Goal: Task Accomplishment & Management: Use online tool/utility

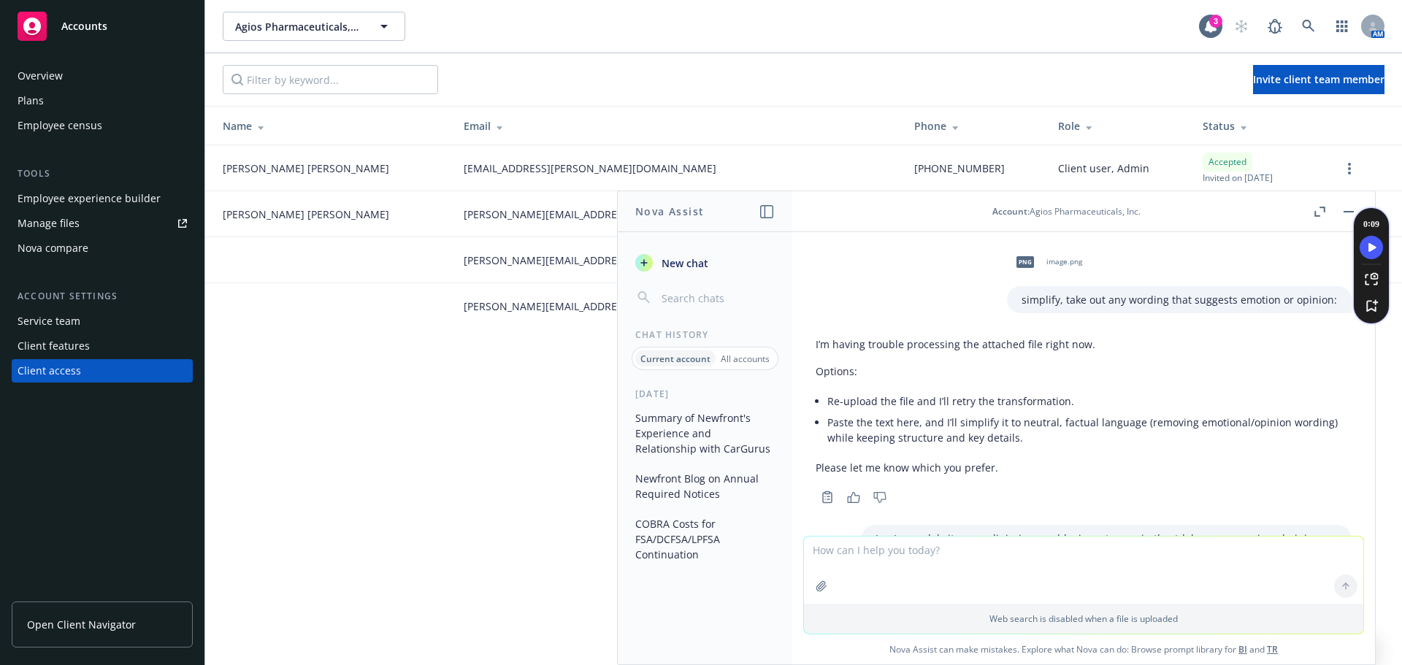
scroll to position [2158, 0]
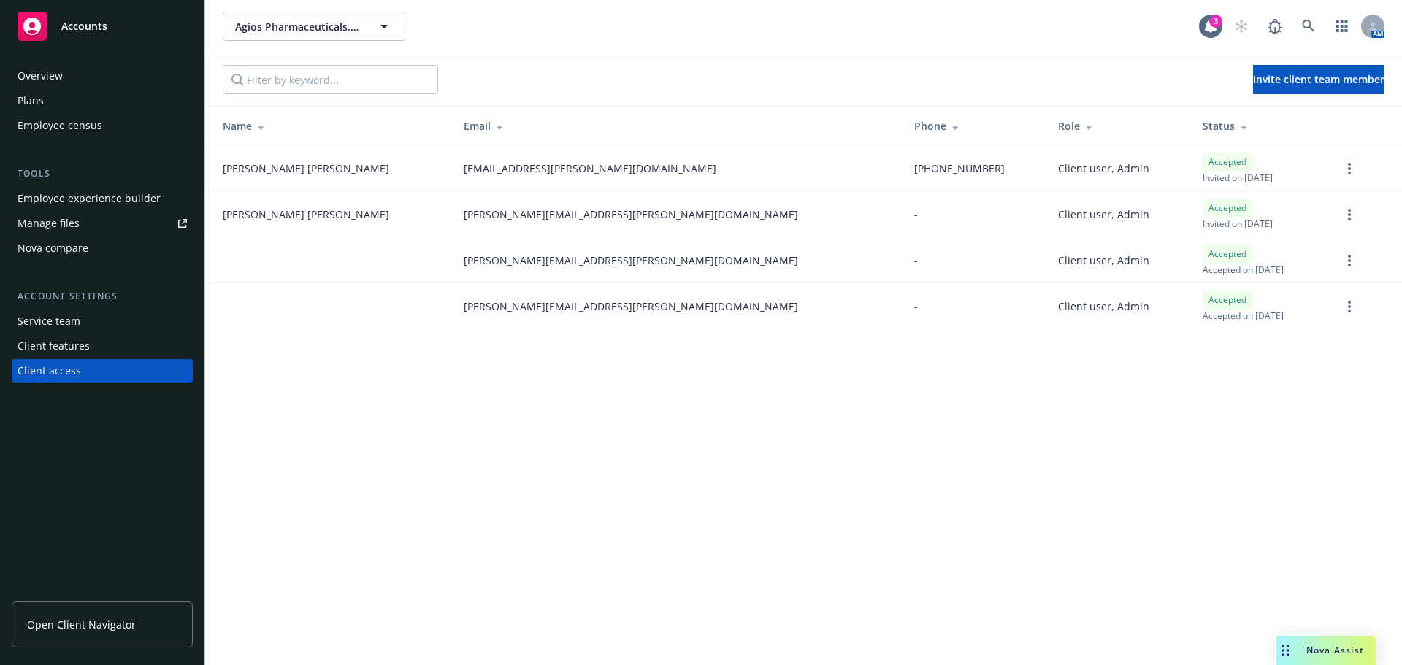
click at [1324, 657] on div "Nova Assist" at bounding box center [1325, 650] width 99 height 29
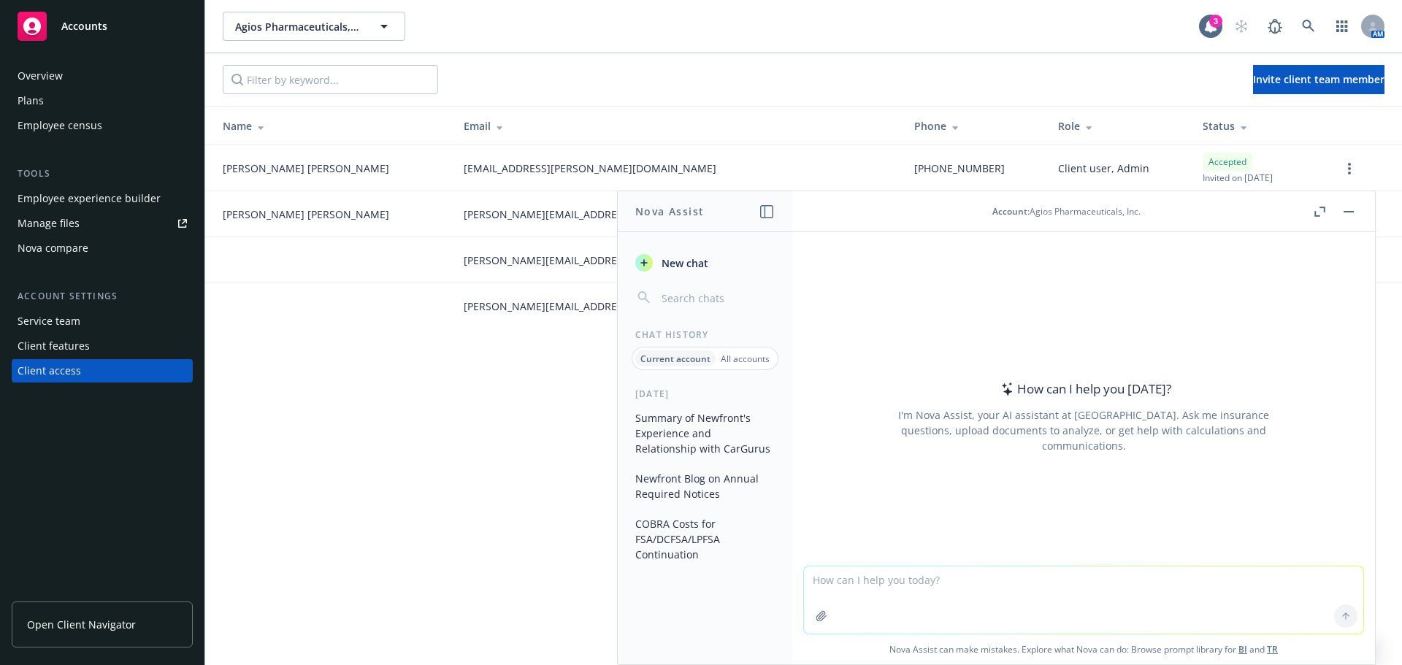
click at [962, 585] on textarea at bounding box center [1083, 600] width 559 height 67
type textarea "review the attached and come up with a summarized paragraph of the program."
click at [819, 619] on icon "button" at bounding box center [822, 616] width 12 height 12
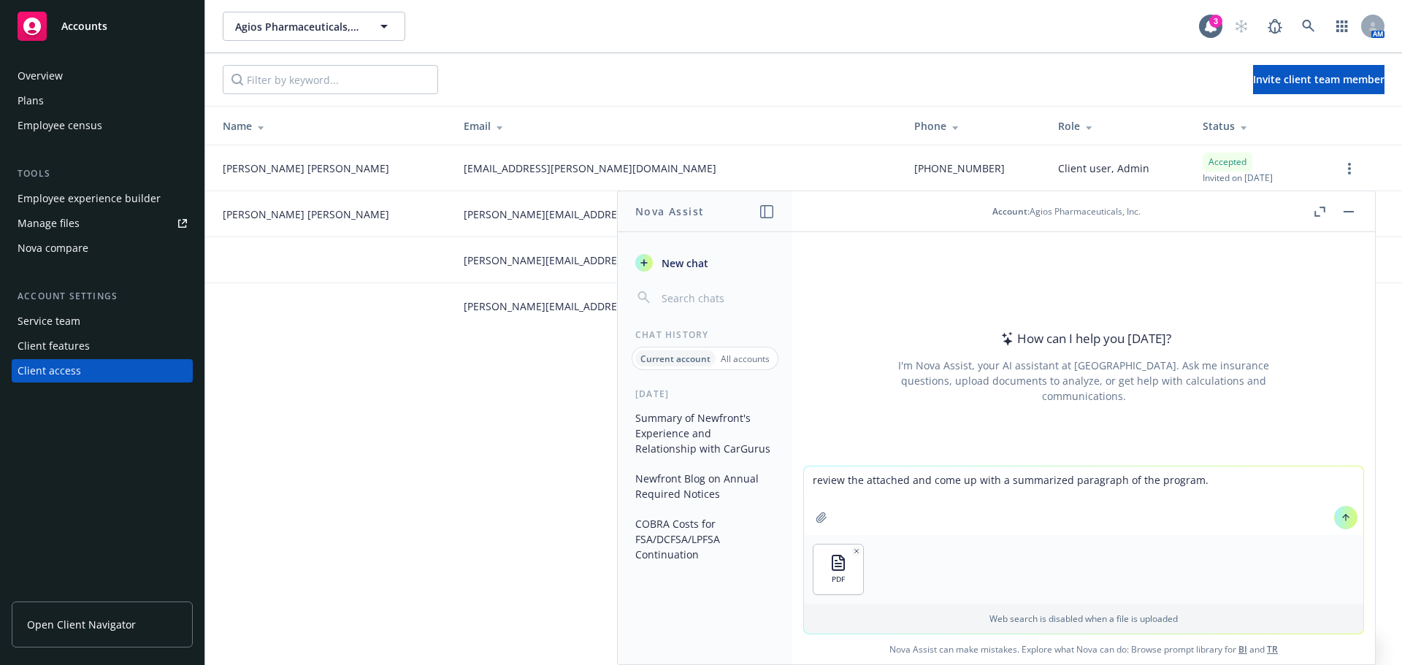
click at [1335, 523] on button at bounding box center [1345, 517] width 23 height 23
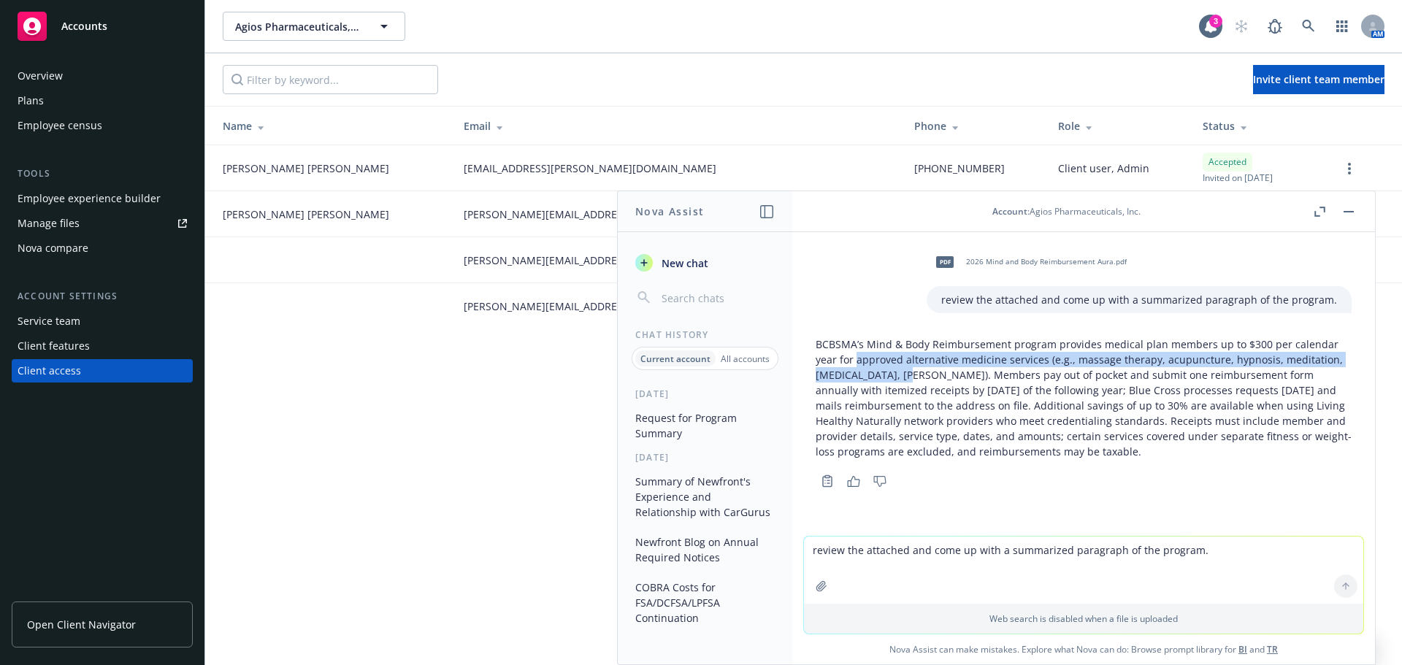
drag, startPoint x: 856, startPoint y: 361, endPoint x: 875, endPoint y: 373, distance: 22.7
click at [875, 373] on p "BCBSMA’s Mind & Body Reimbursement program provides medical plan members up to …" at bounding box center [1084, 398] width 536 height 123
copy p "approved alternative medicine services (e.g., massage therapy, acupuncture, hyp…"
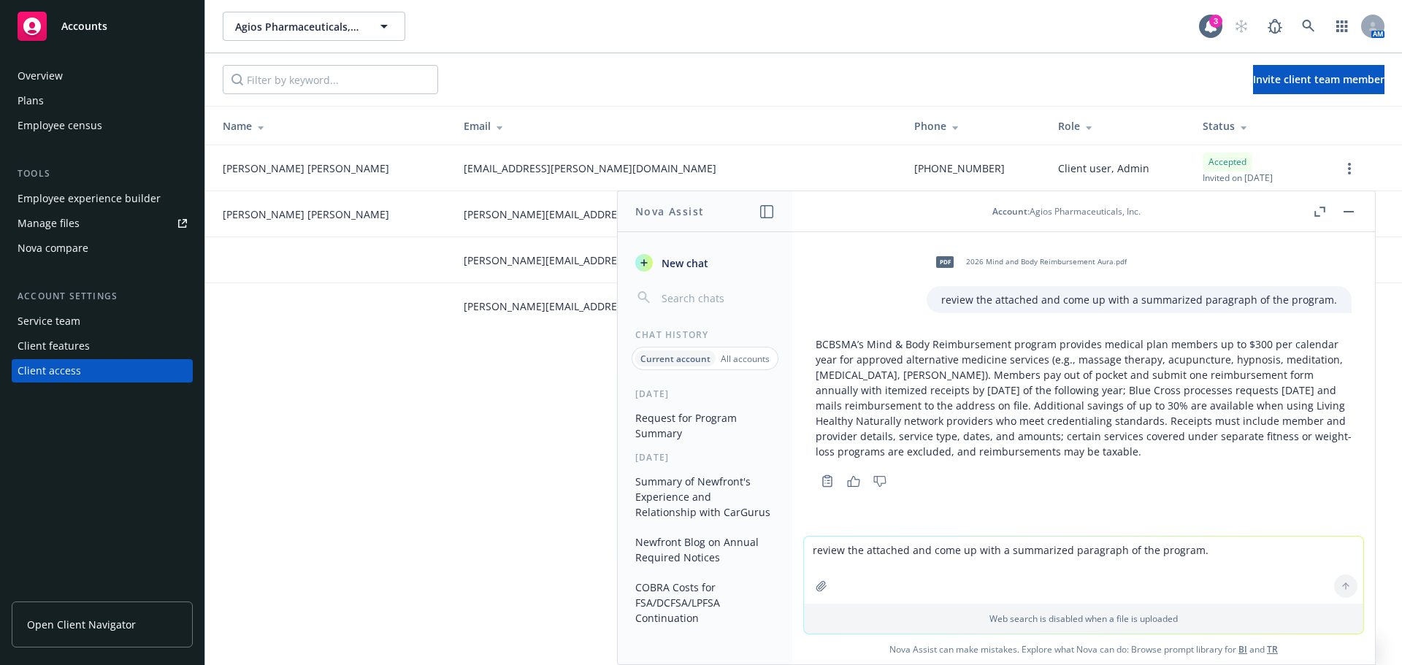
click at [959, 502] on div "pdf 2026 Mind and Body Reimbursement Aura.pdf review the attached and come up w…" at bounding box center [1083, 384] width 583 height 304
click at [981, 572] on textarea "review the attached and come up with a summarized paragraph of the program." at bounding box center [1083, 570] width 559 height 67
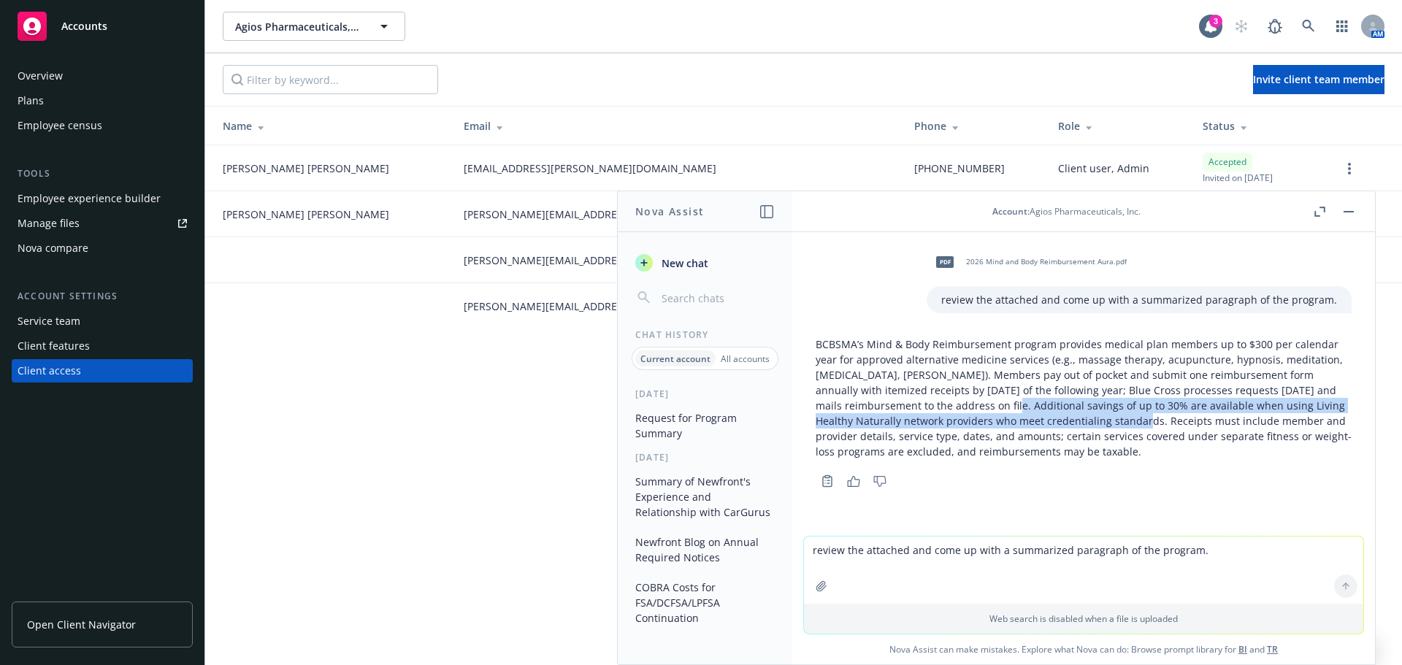
drag, startPoint x: 909, startPoint y: 407, endPoint x: 1030, endPoint y: 426, distance: 122.0
click at [1030, 426] on p "BCBSMA’s Mind & Body Reimbursement program provides medical plan members up to …" at bounding box center [1084, 398] width 536 height 123
copy p "Additional savings of up to 30% are available when using Living Healthy Natural…"
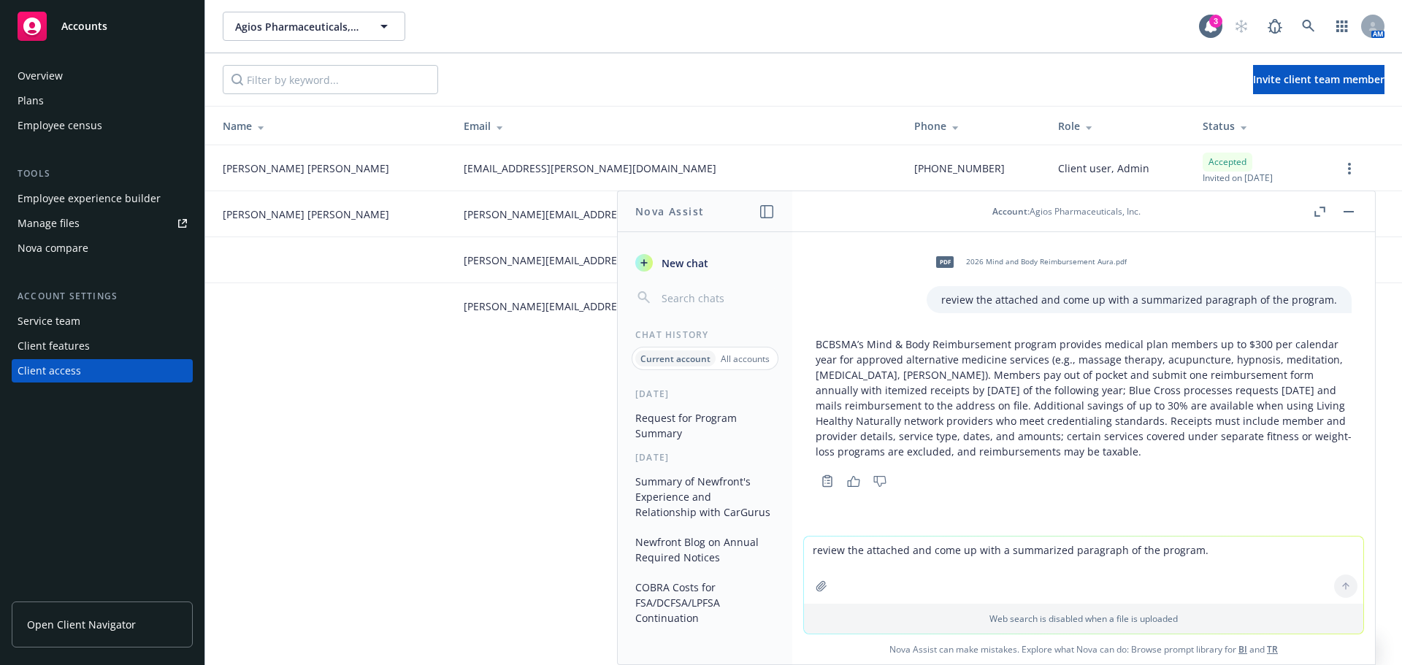
click at [889, 566] on textarea "review the attached and come up with a summarized paragraph of the program." at bounding box center [1083, 570] width 559 height 67
drag, startPoint x: 1142, startPoint y: 547, endPoint x: 1238, endPoint y: 548, distance: 95.7
click at [1238, 548] on textarea "outline all of bcbs of massachusetts health and wellness partnerships with comp…" at bounding box center [1083, 569] width 559 height 69
click at [1297, 551] on textarea "outline all of bcbs of massachusetts health and wellness partnerships (i.e. lea…" at bounding box center [1083, 569] width 559 height 69
type textarea "outline all of bcbs of massachusetts health and wellness partnerships (i.e. lea…"
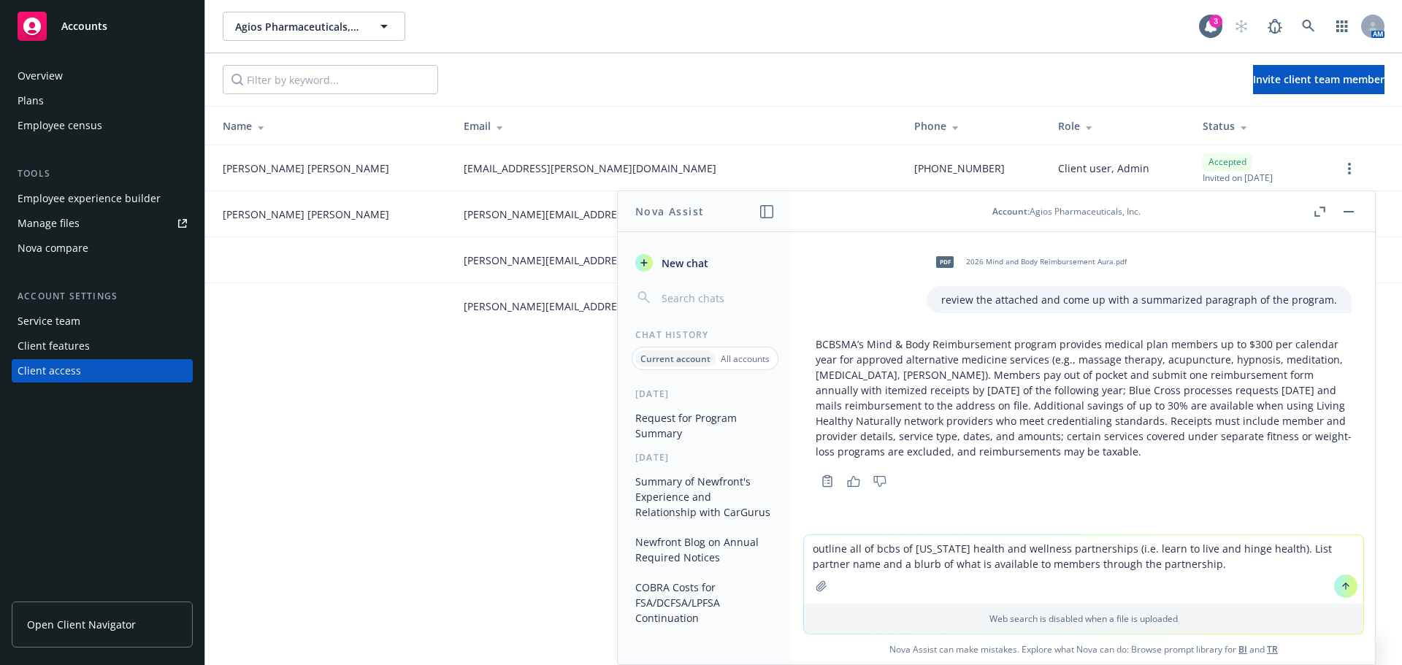
click at [1341, 584] on icon at bounding box center [1346, 586] width 10 height 10
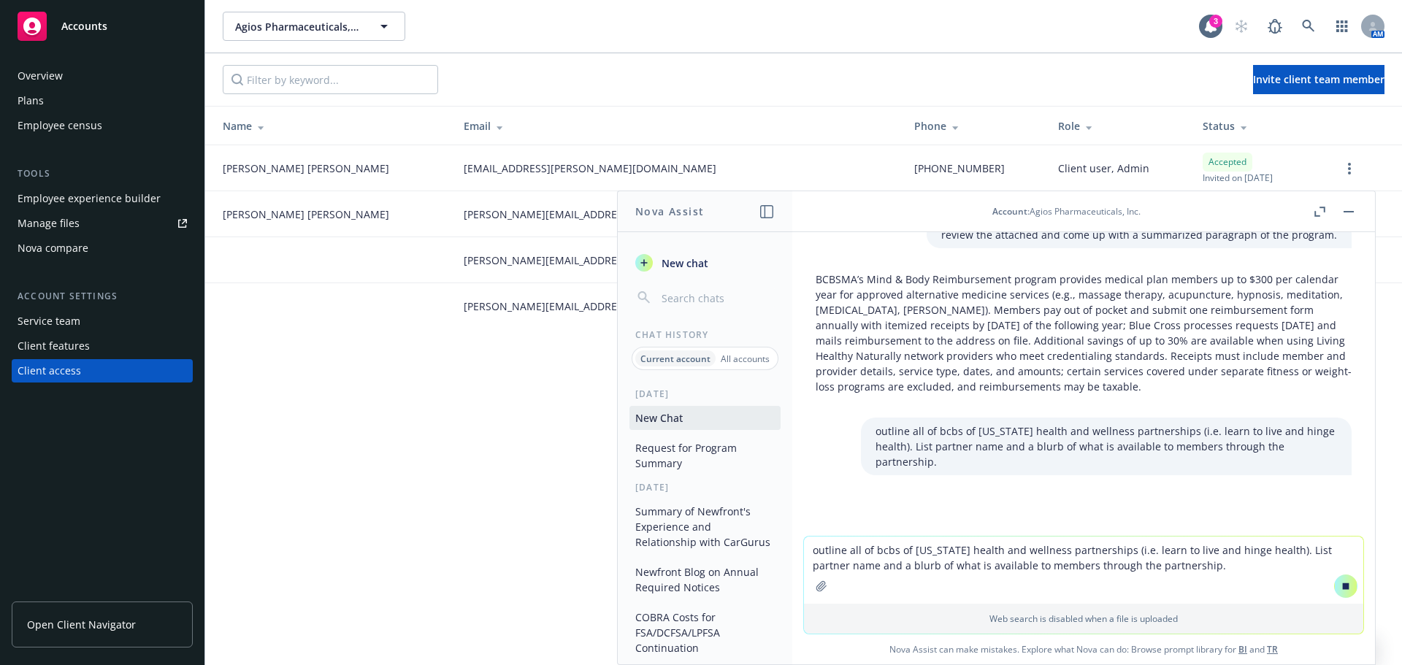
scroll to position [74, 0]
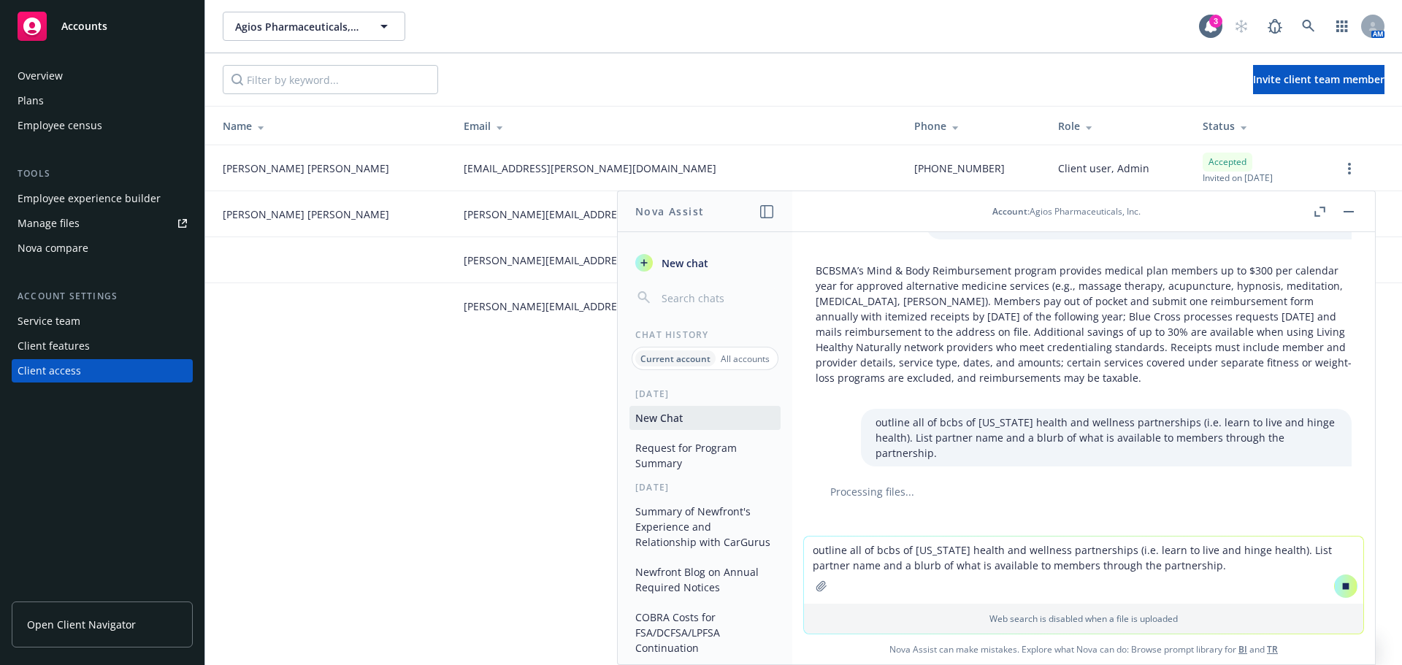
click at [954, 558] on textarea "outline all of bcbs of massachusetts health and wellness partnerships (i.e. lea…" at bounding box center [1083, 570] width 559 height 67
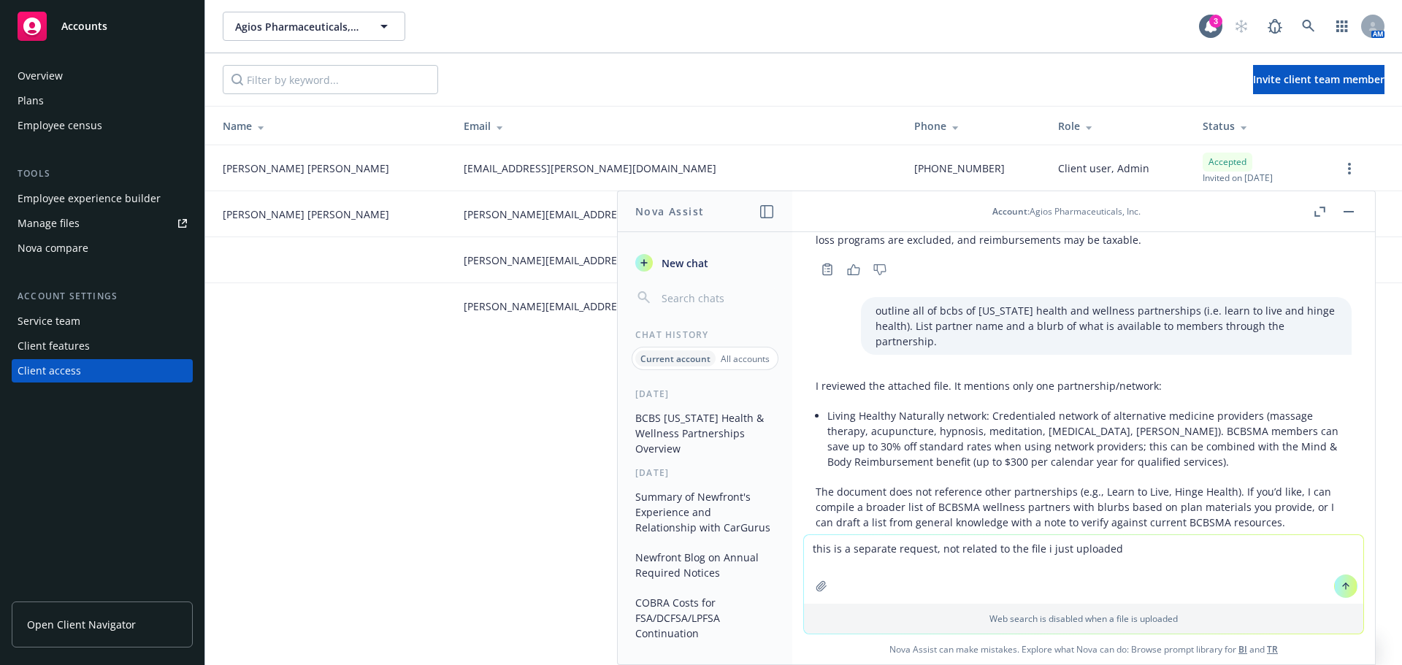
scroll to position [186, 0]
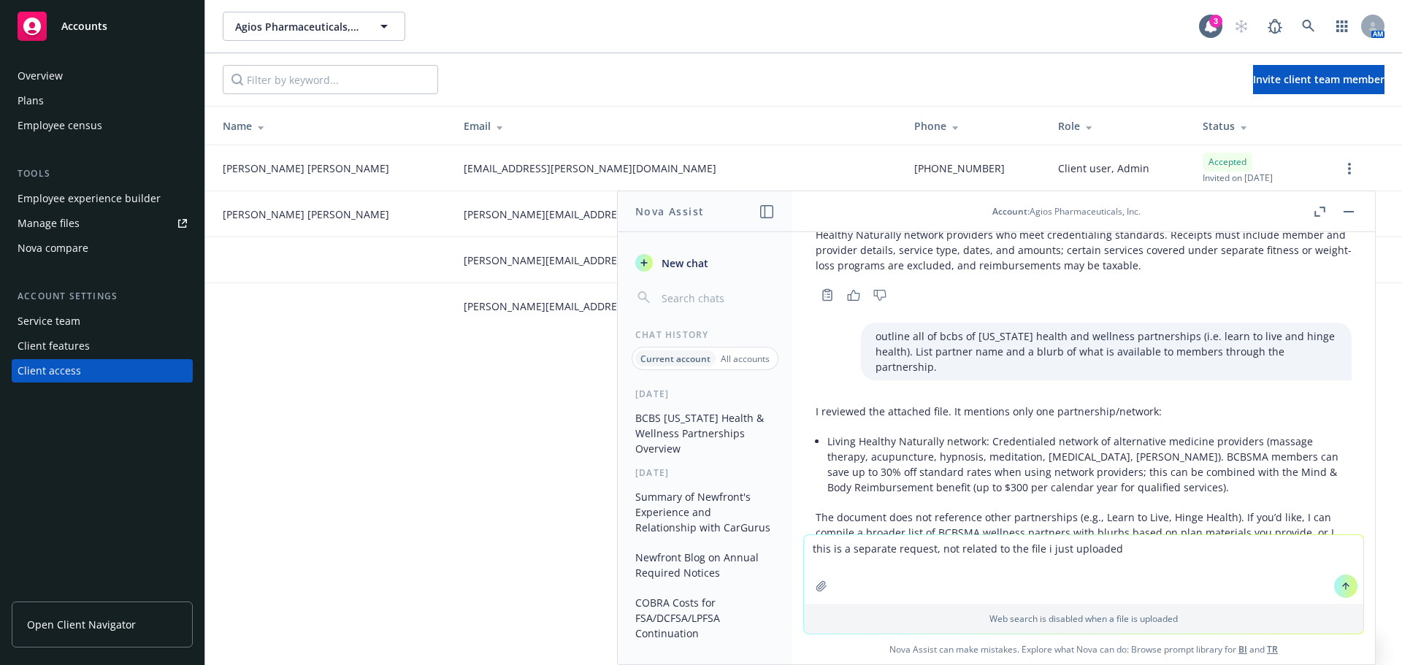
drag, startPoint x: 854, startPoint y: 338, endPoint x: 1319, endPoint y: 356, distance: 465.5
click at [1319, 356] on div "outline all of bcbs of massachusetts health and wellness partnerships (i.e. lea…" at bounding box center [1106, 352] width 491 height 58
copy p "outline all of bcbs of massachusetts health and wellness partnerships (i.e. lea…"
click at [865, 550] on textarea "this is a separate request, not related to the file i just uploaded" at bounding box center [1083, 569] width 559 height 69
drag, startPoint x: 1156, startPoint y: 549, endPoint x: 767, endPoint y: 510, distance: 390.4
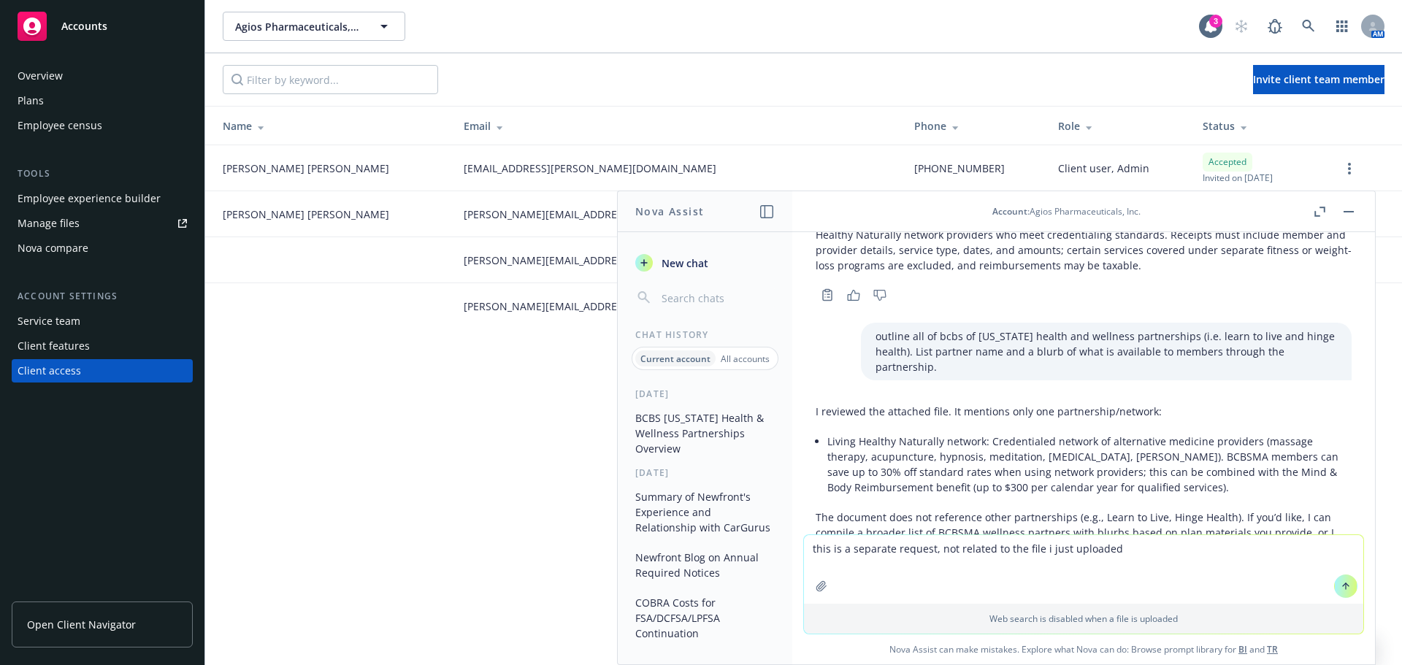
click at [791, 510] on div "Nova Assist New chat Chat History Current account All accounts Today BCBS Massa…" at bounding box center [1083, 428] width 584 height 475
click at [808, 548] on textarea "this is a separate request, not related to the file i just uploaded" at bounding box center [1083, 569] width 559 height 69
paste textarea "outline all of bcbs of massachusetts health and wellness partnerships (i.e. lea…"
type textarea "outline all of bcbs of massachusetts health and wellness partnerships (i.e. lea…"
click at [1341, 583] on icon at bounding box center [1346, 586] width 10 height 10
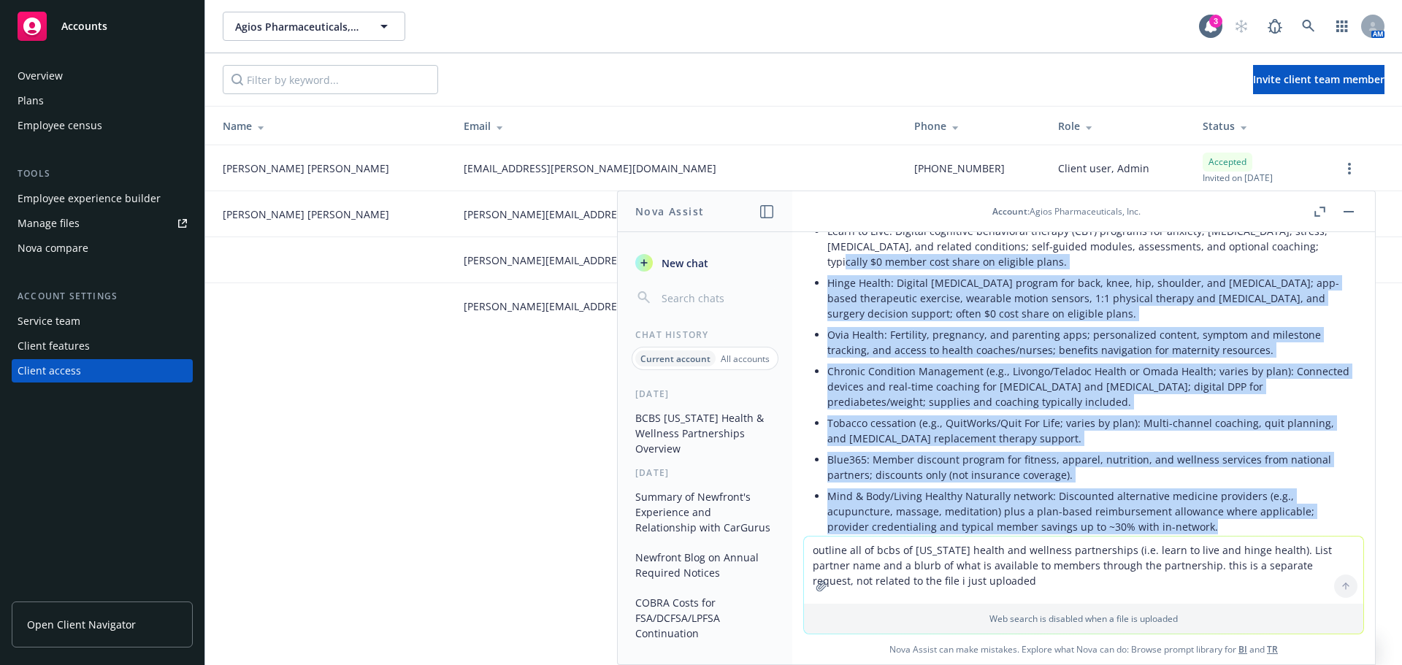
scroll to position [648, 0]
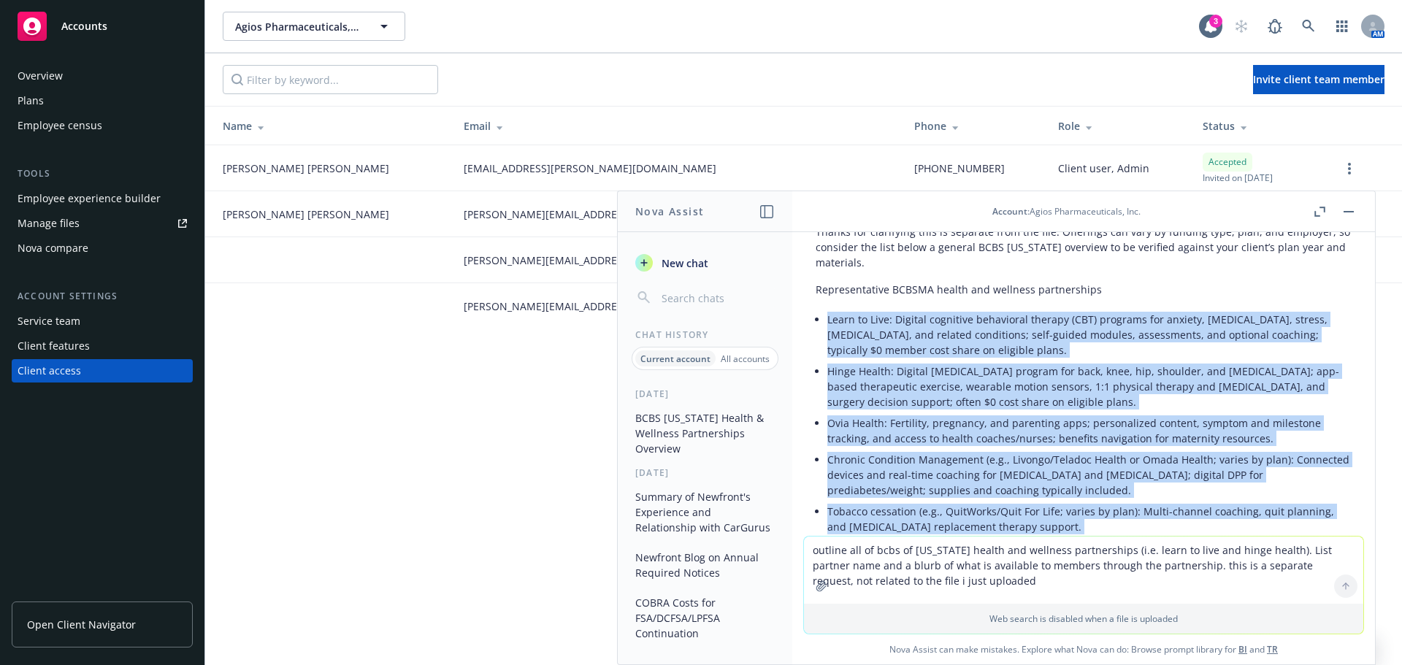
drag, startPoint x: 1204, startPoint y: 451, endPoint x: 826, endPoint y: 307, distance: 404.9
click at [826, 307] on div "Thanks for clarifying this is separate from the file. Offerings can vary by fun…" at bounding box center [1084, 465] width 536 height 494
copy ul "Learn to Live: Digital cognitive behavioral therapy (CBT) programs for anxiety,…"
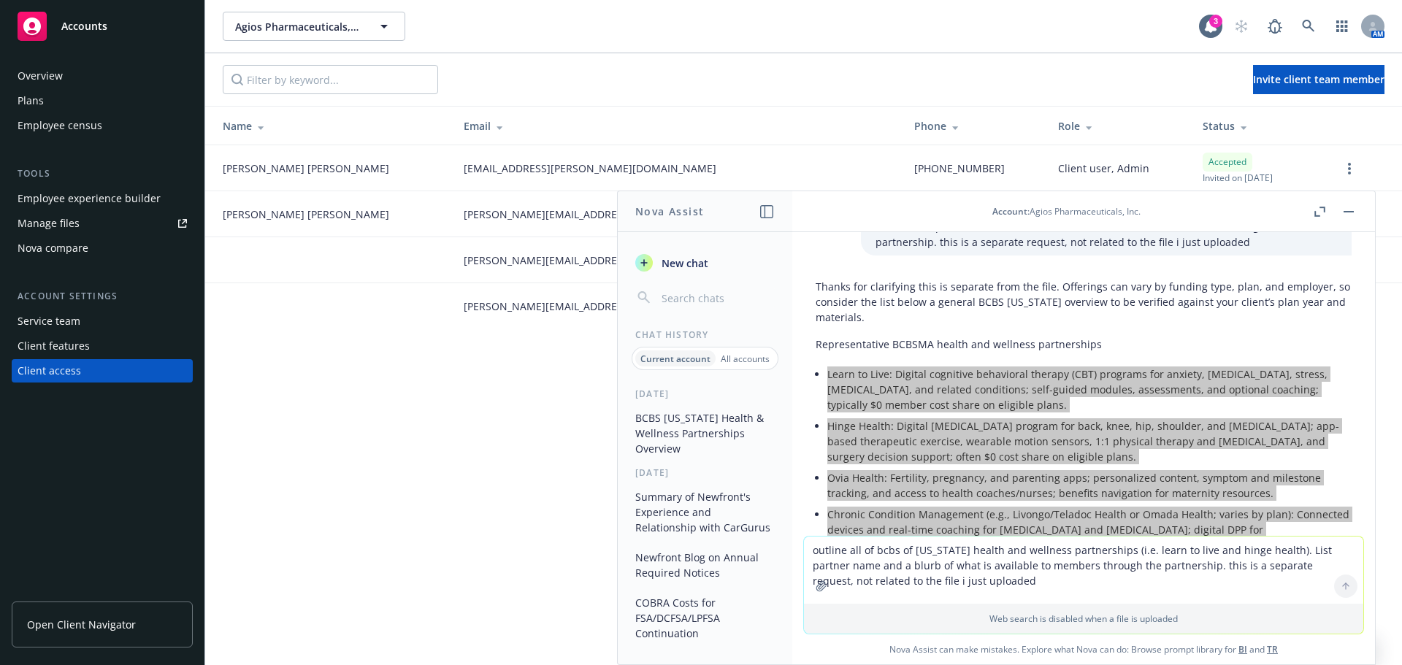
scroll to position [506, 0]
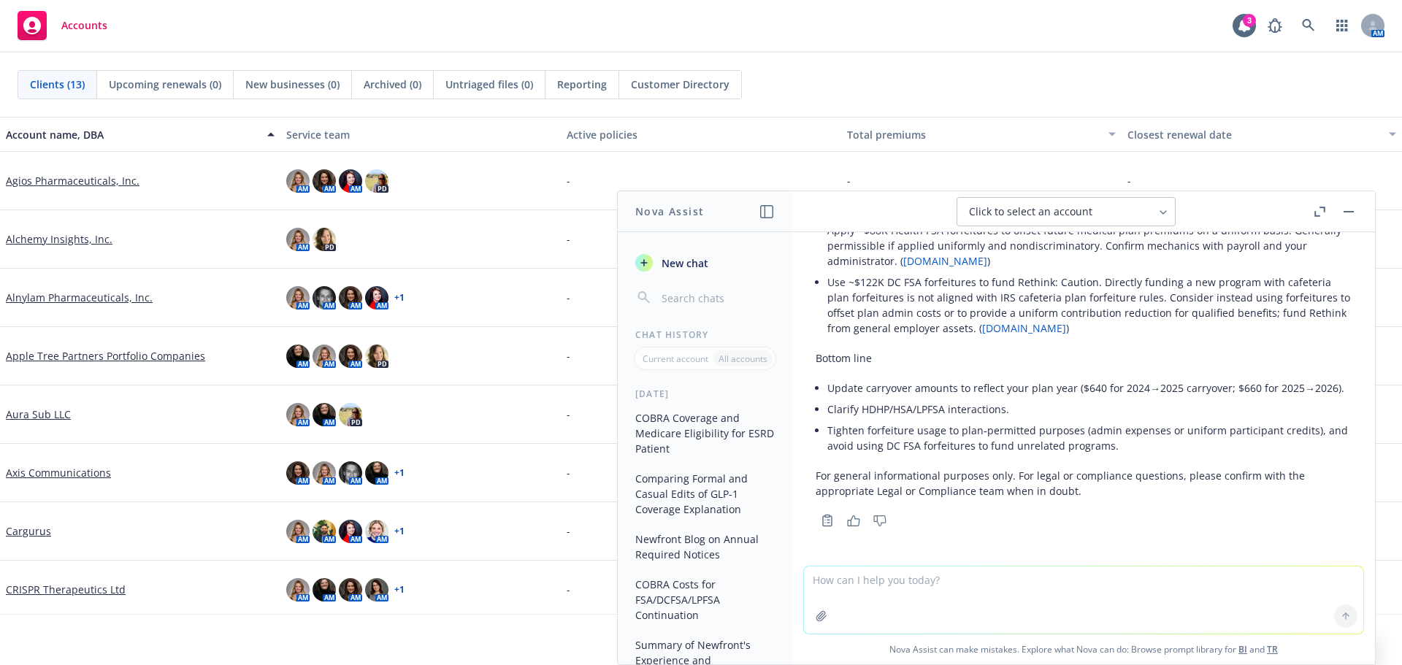
scroll to position [7337, 0]
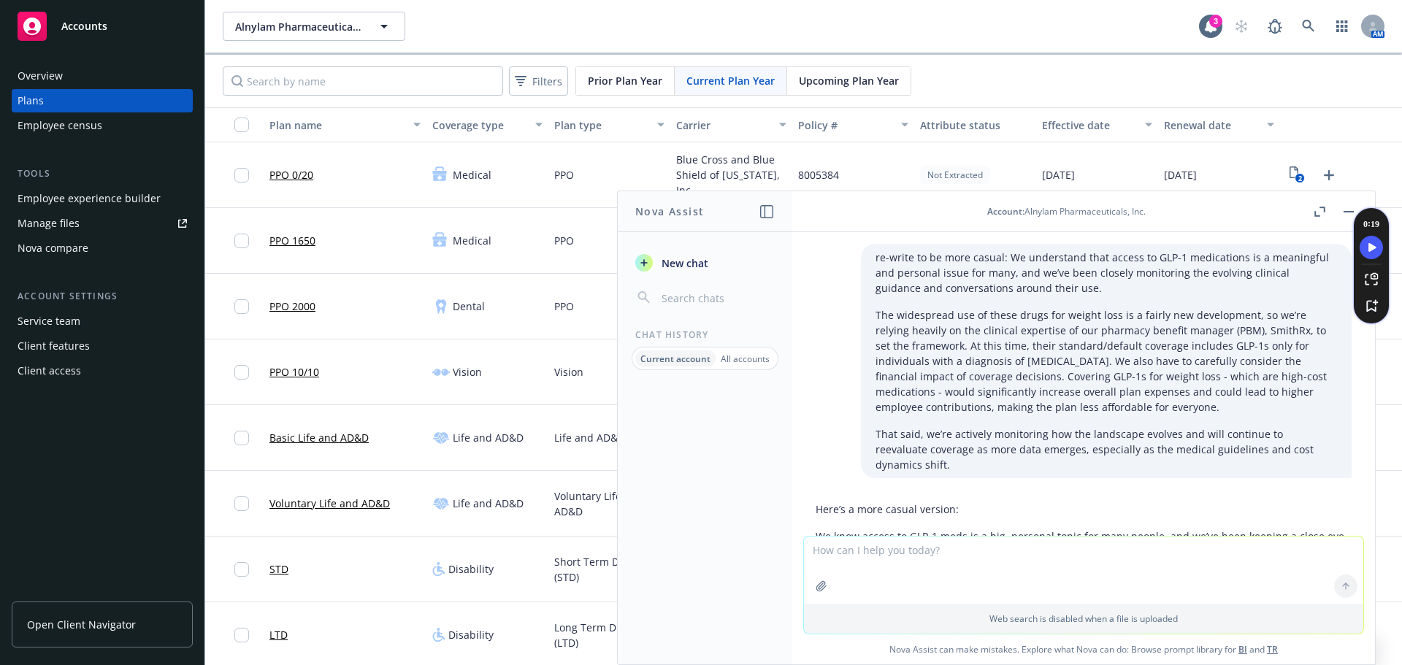
scroll to position [3113, 0]
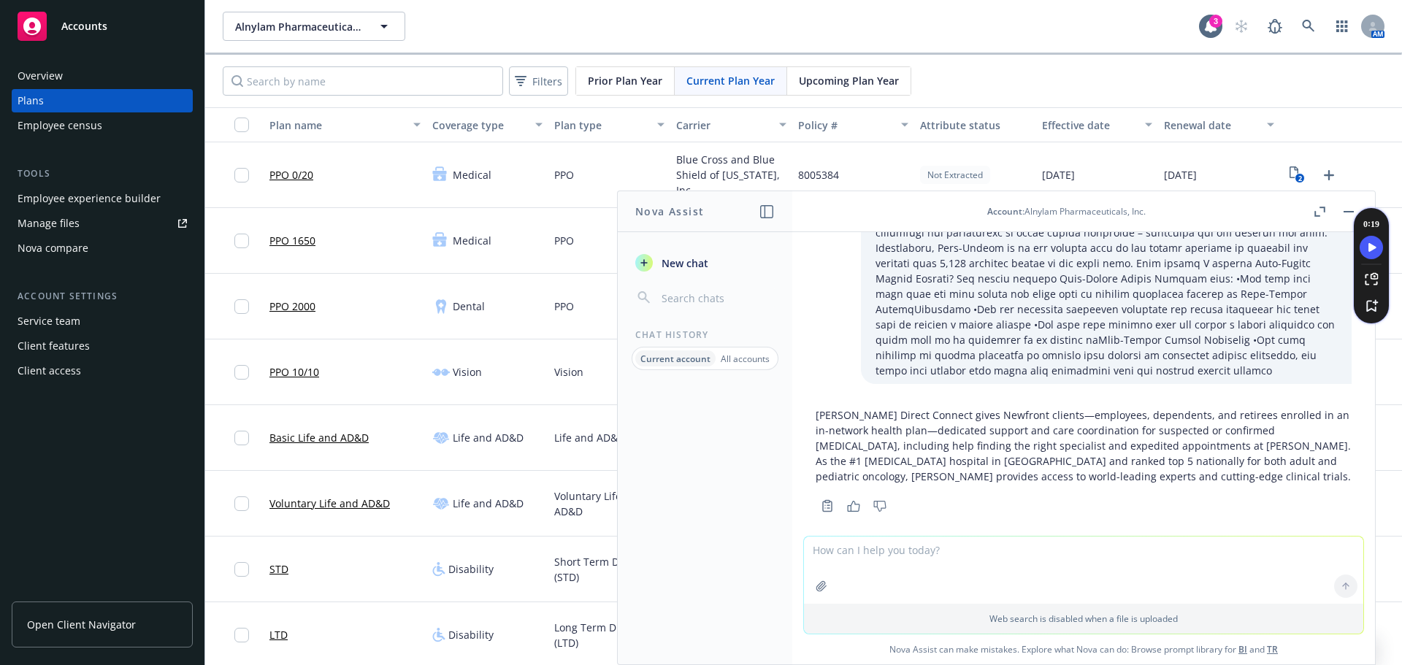
click at [905, 549] on textarea at bounding box center [1083, 570] width 559 height 67
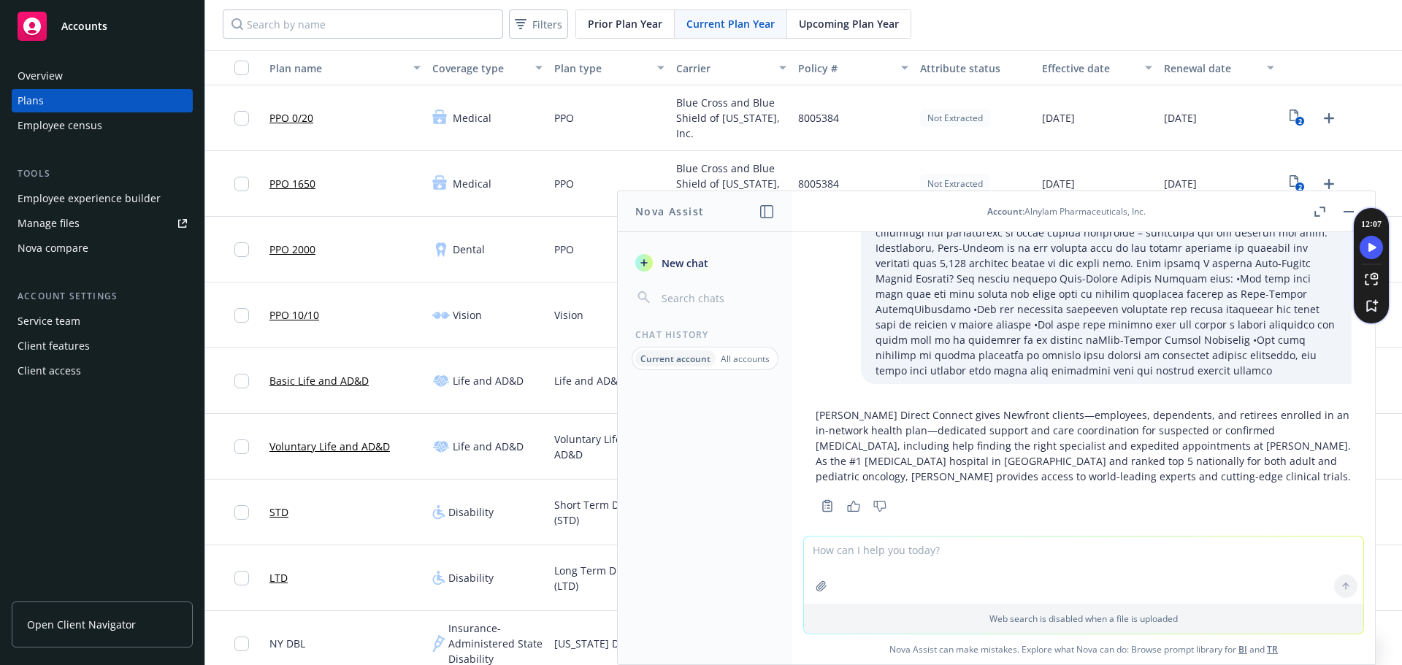
scroll to position [146, 0]
